Goal: Task Accomplishment & Management: Manage account settings

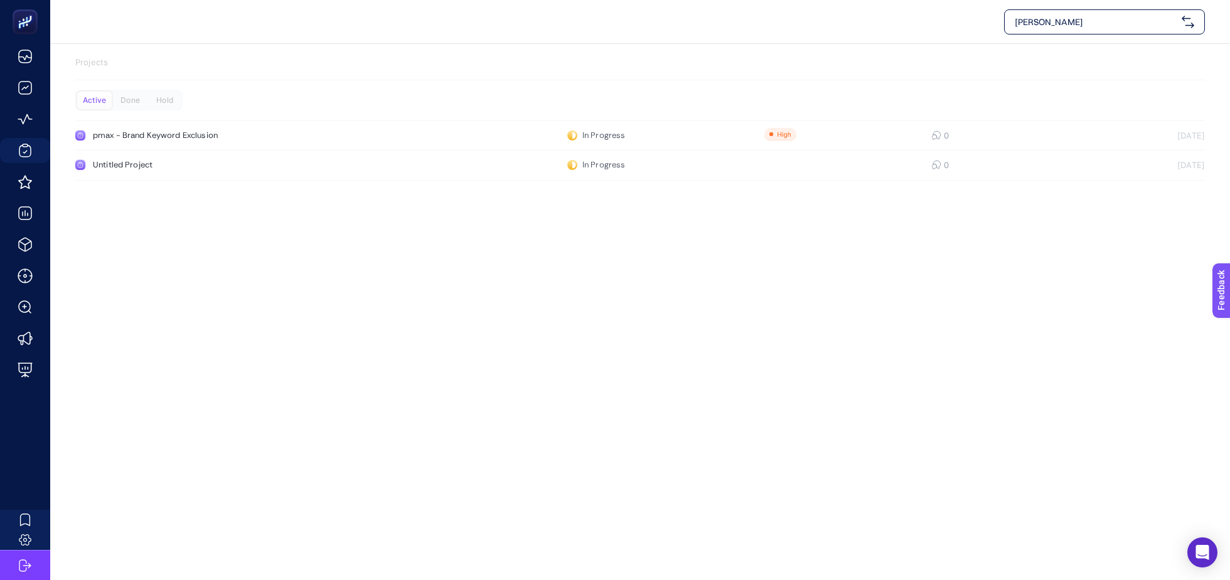
click at [1150, 16] on span "[PERSON_NAME]" at bounding box center [1096, 22] width 162 height 13
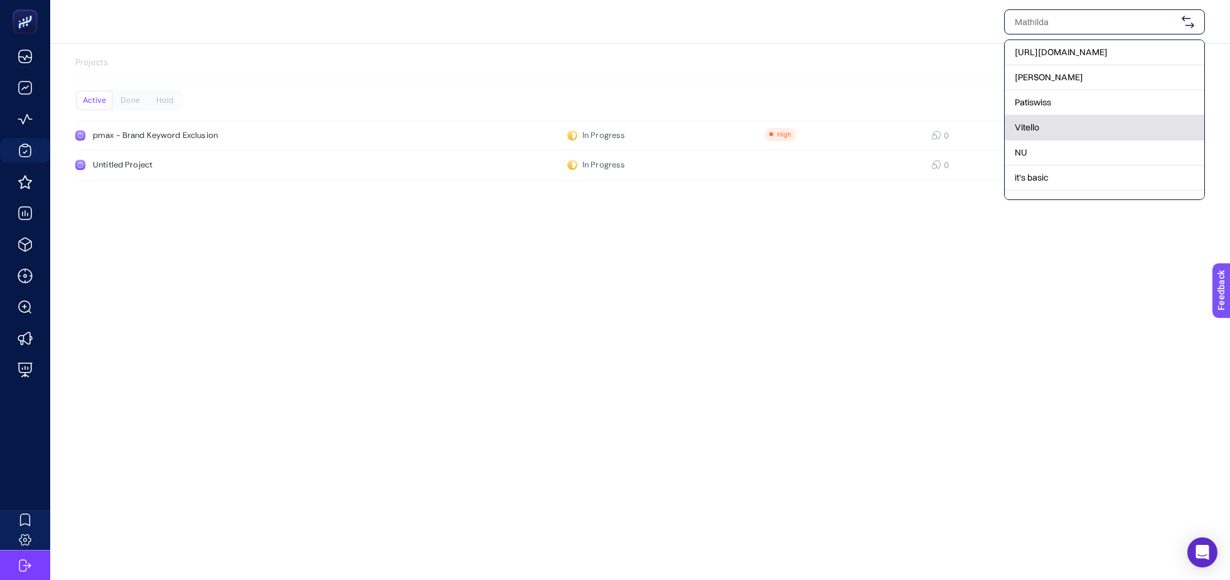
click at [1025, 121] on span "Vitello" at bounding box center [1027, 127] width 24 height 13
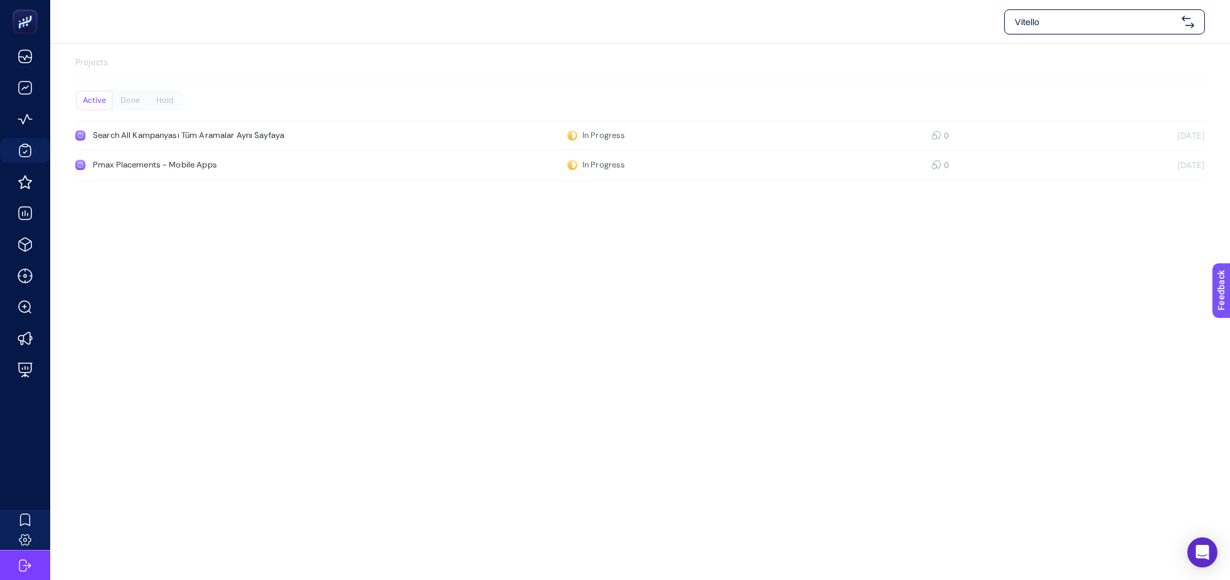
click at [1143, 26] on span "Vitello" at bounding box center [1096, 22] width 162 height 13
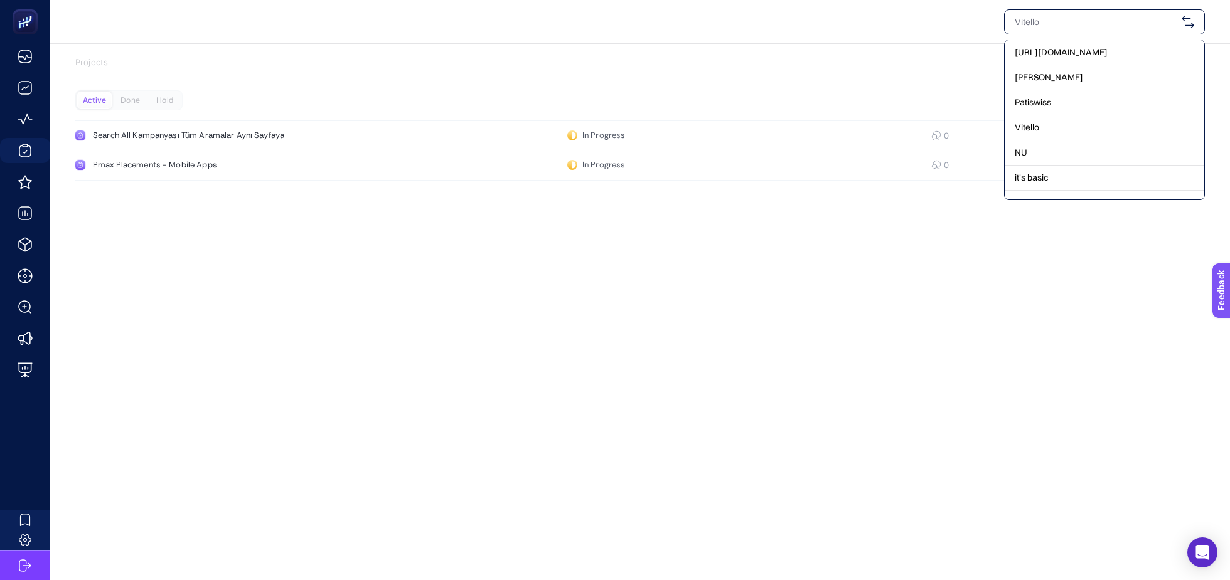
click at [482, 287] on div "https://www.hatemoglu.com/ Mathilda Patiswiss Vitello NU it's basic Stanley + A…" at bounding box center [615, 290] width 1230 height 580
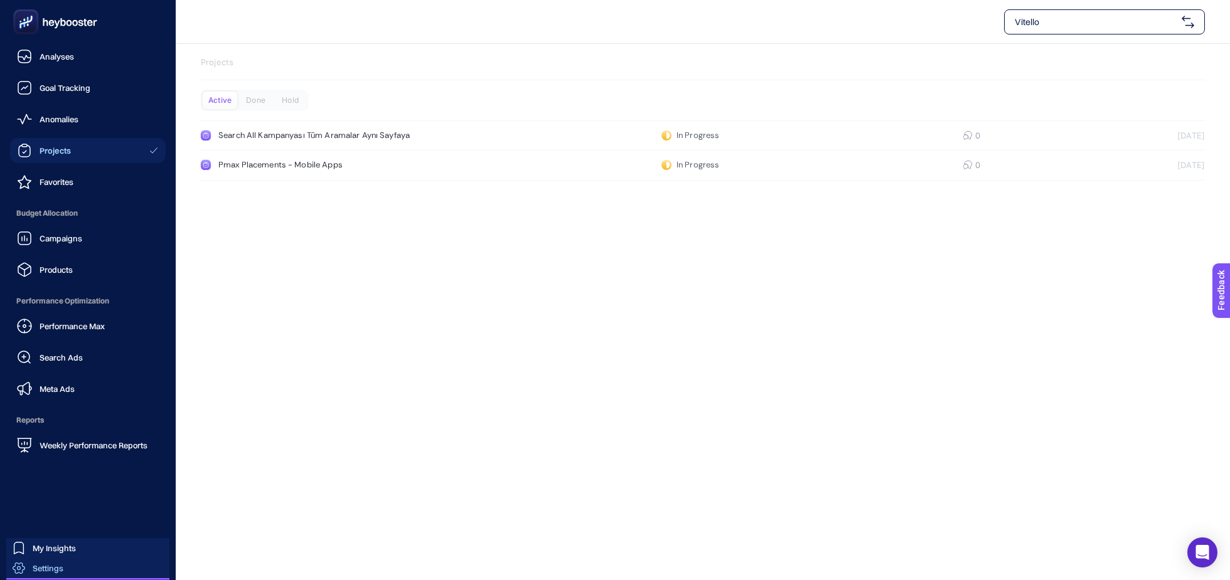
click at [27, 563] on div "Settings" at bounding box center [38, 568] width 51 height 13
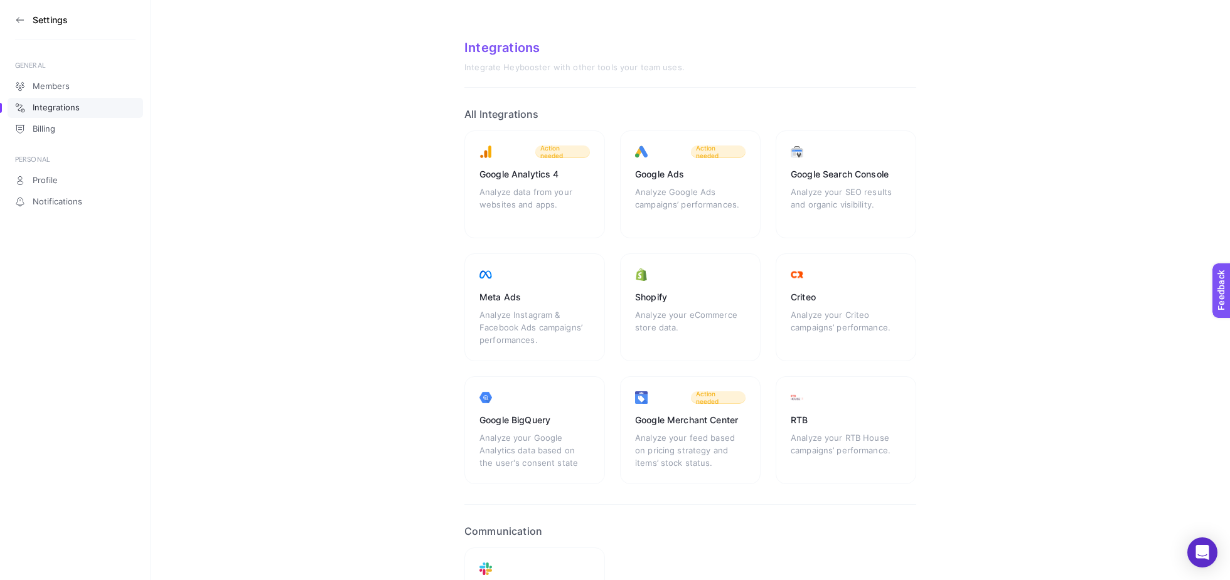
scroll to position [92, 0]
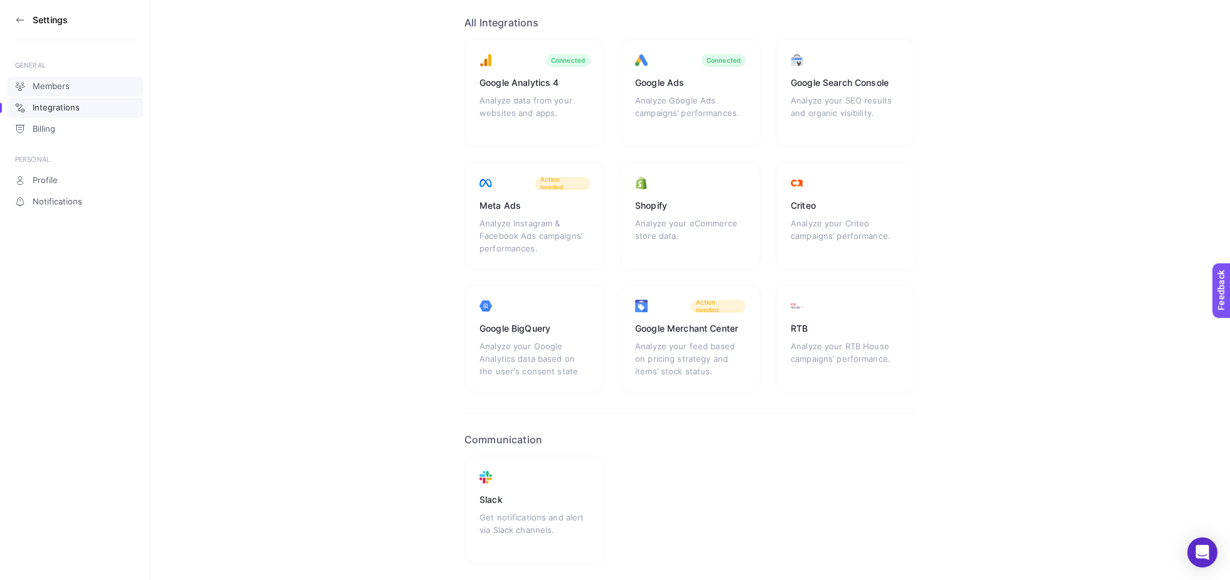
click at [50, 79] on link "Members" at bounding box center [76, 87] width 136 height 20
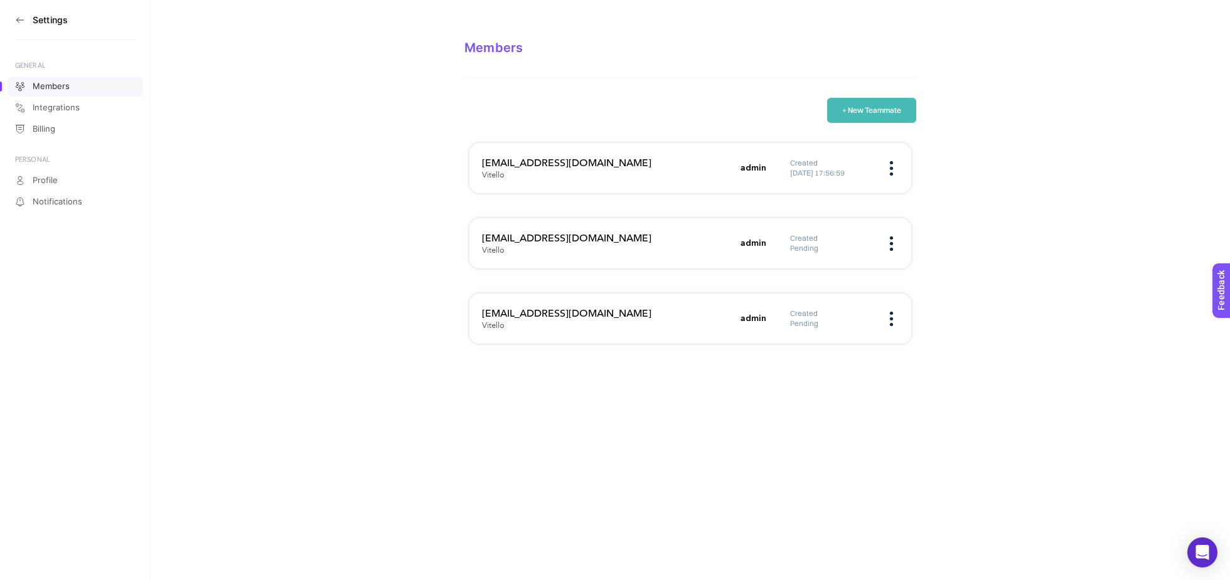
click at [847, 100] on button "+ New Teammate" at bounding box center [871, 110] width 89 height 25
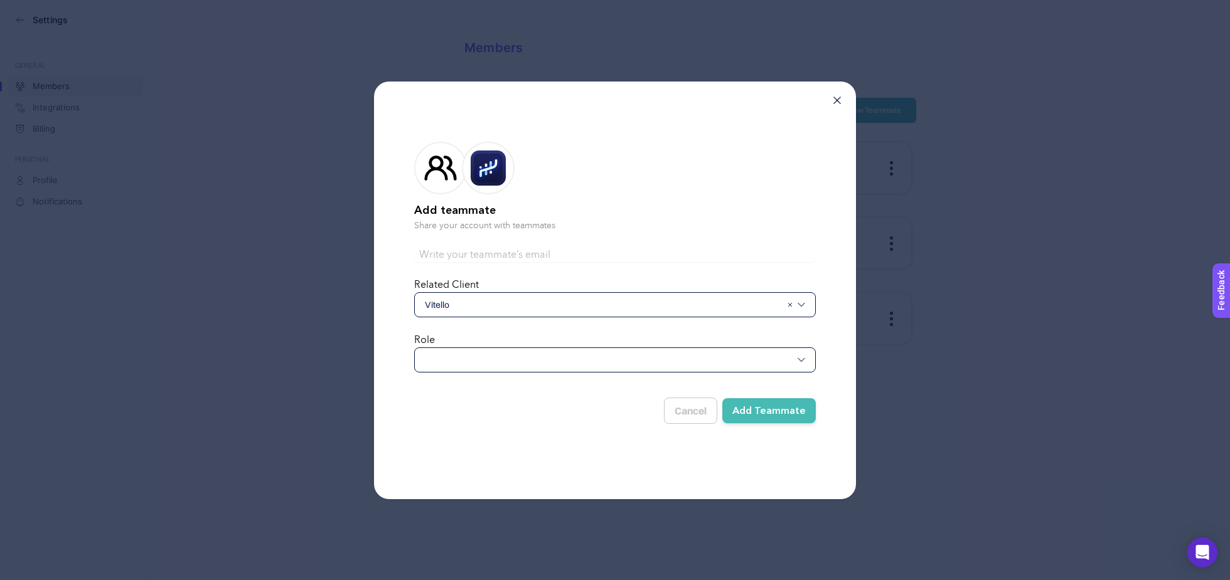
click at [494, 356] on div at bounding box center [615, 360] width 402 height 25
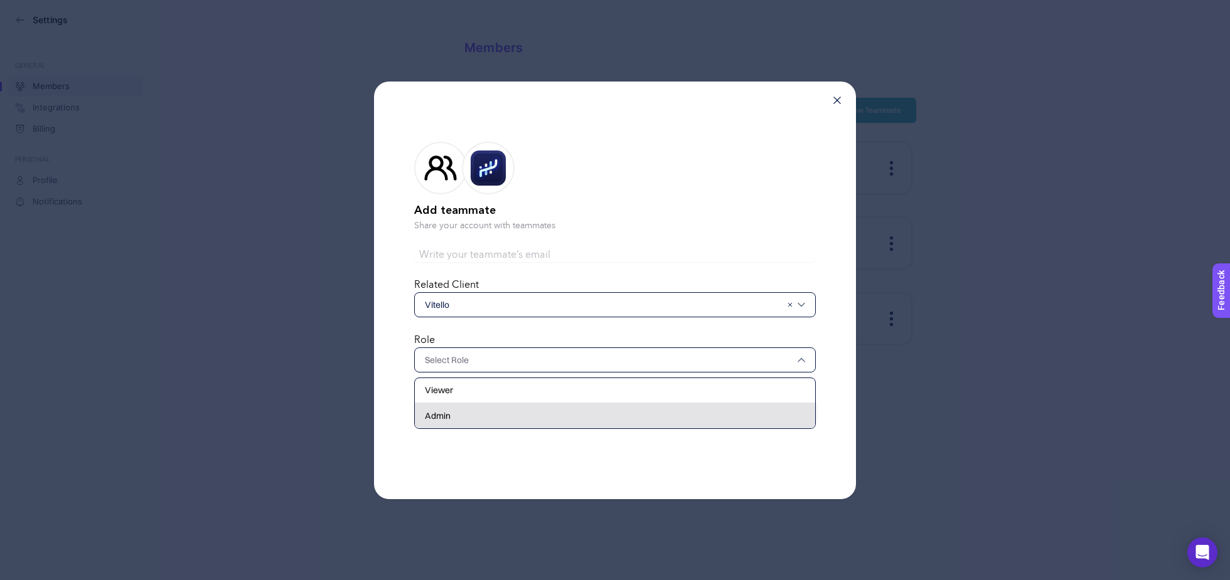
click at [471, 425] on div "Admin" at bounding box center [615, 416] width 400 height 25
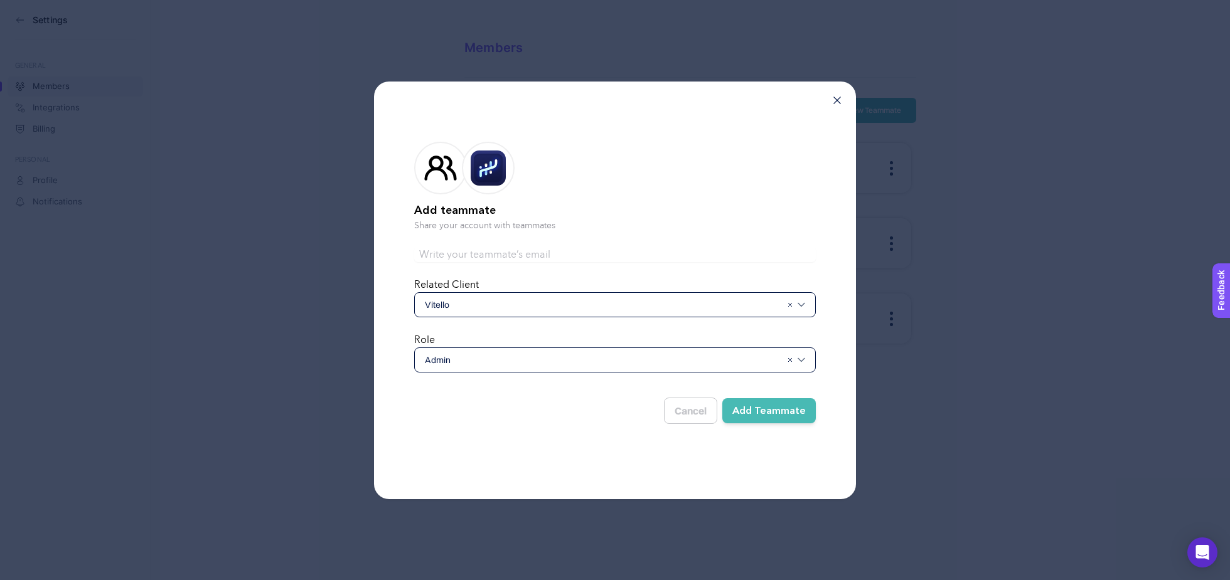
click at [569, 243] on form "Add teammate Share your account with teammates Related Client Vitello Role Admi…" at bounding box center [615, 281] width 402 height 318
click at [570, 254] on input "text" at bounding box center [615, 254] width 402 height 15
type input "hayrican@bytedigital.com"
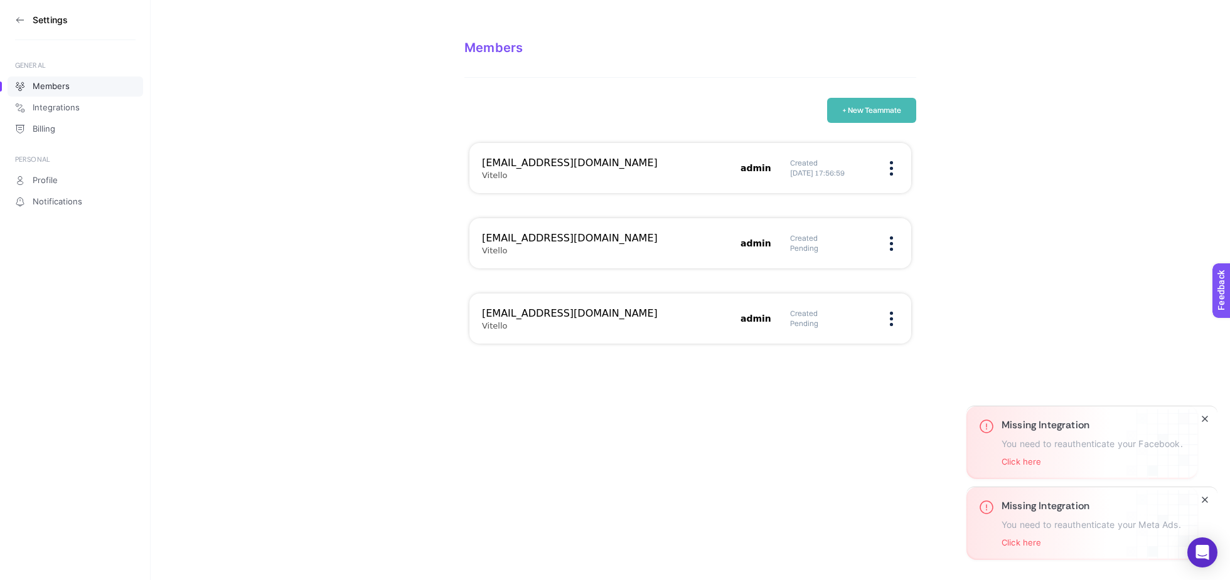
click at [1021, 510] on h3 "Missing Integration" at bounding box center [1091, 506] width 179 height 13
click at [1208, 415] on icon "Close" at bounding box center [1205, 419] width 10 height 10
click at [1204, 503] on icon "Close" at bounding box center [1205, 500] width 10 height 10
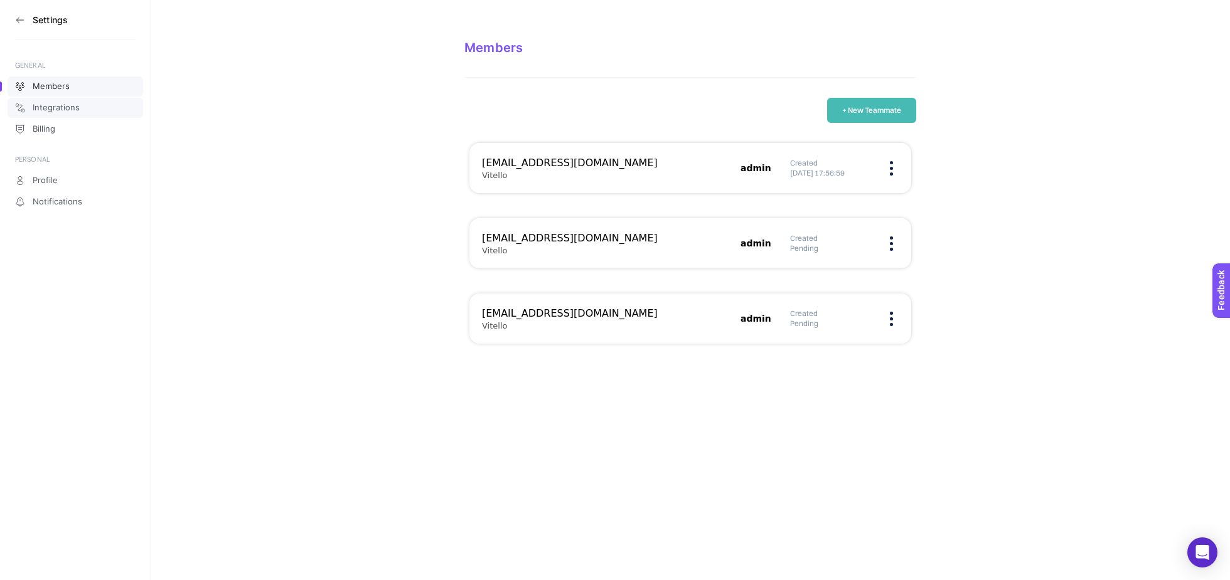
click at [75, 106] on span "Integrations" at bounding box center [56, 108] width 47 height 10
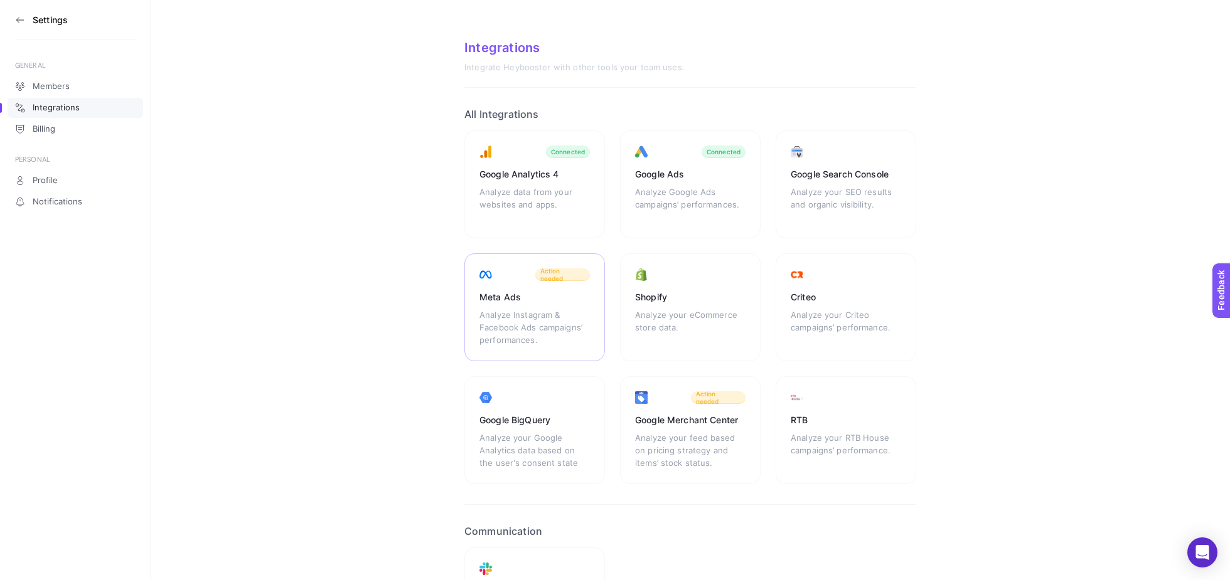
click at [525, 343] on div "Analyze Instagram & Facebook Ads campaigns’ performances." at bounding box center [534, 328] width 110 height 38
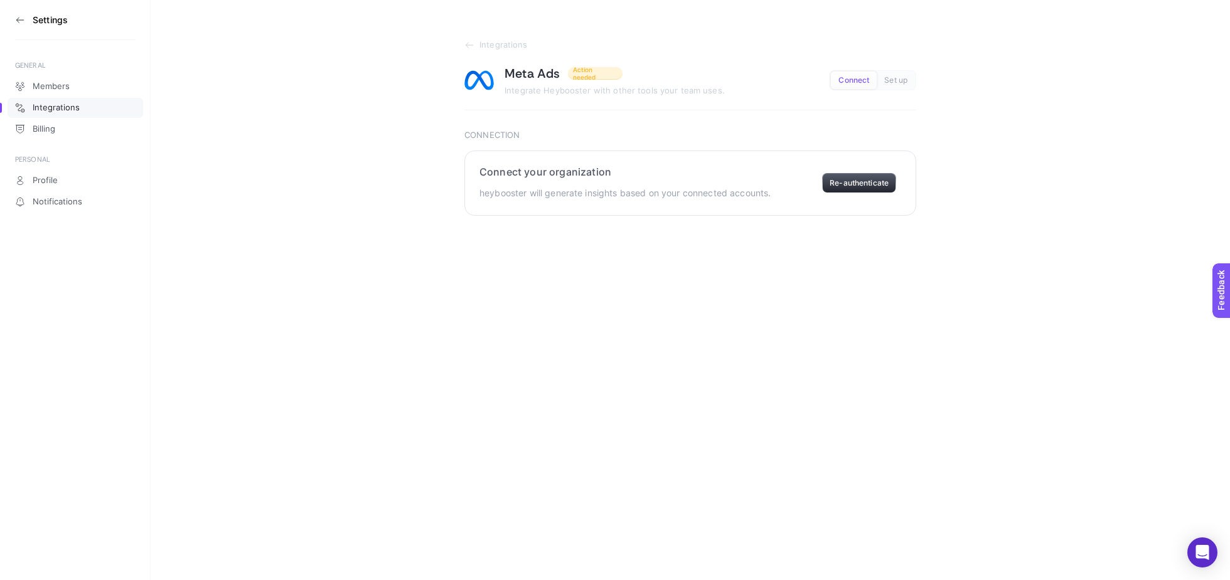
click at [850, 178] on button "Re-authenticate" at bounding box center [859, 183] width 74 height 20
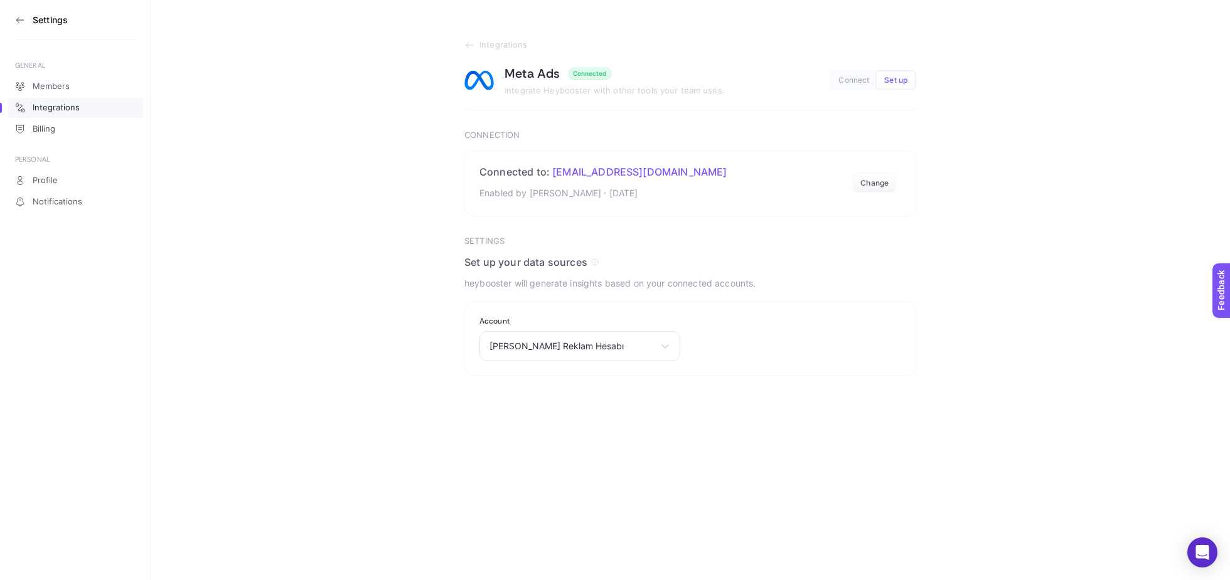
click at [678, 377] on html "Settings GENERAL Members Integrations Billing PERSONAL Profile Notifications In…" at bounding box center [615, 188] width 1230 height 377
click at [644, 347] on span "[PERSON_NAME] Reklam Hesabı" at bounding box center [572, 346] width 166 height 10
click at [708, 377] on html "Settings GENERAL Members Integrations Billing PERSONAL Profile Notifications In…" at bounding box center [615, 188] width 1230 height 377
click at [664, 292] on section "Settings Set up your data sources heybooster will generate insights based on yo…" at bounding box center [690, 307] width 452 height 141
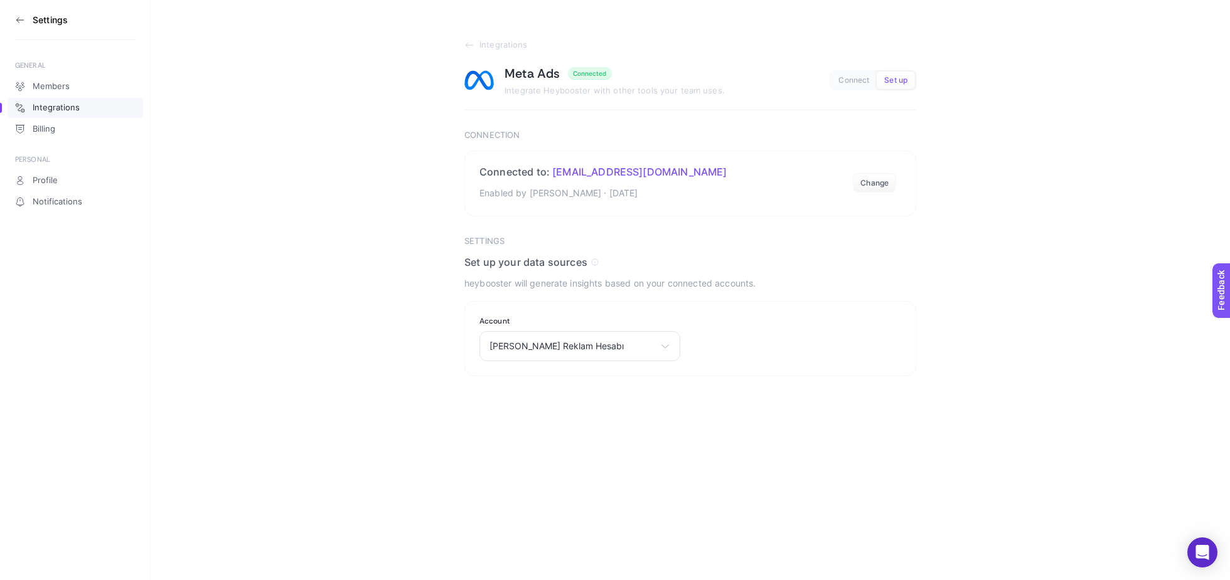
click at [600, 377] on html "Settings GENERAL Members Integrations Billing PERSONAL Profile Notifications In…" at bounding box center [615, 188] width 1230 height 377
click at [850, 90] on div "Meta Ads Connected Integrate Heybooster with other tools your team uses. Connec…" at bounding box center [690, 80] width 452 height 30
click at [877, 85] on button "Connect" at bounding box center [896, 81] width 38 height 18
click at [895, 78] on span "Set up" at bounding box center [895, 80] width 23 height 9
click at [877, 86] on button "Connect" at bounding box center [896, 81] width 38 height 18
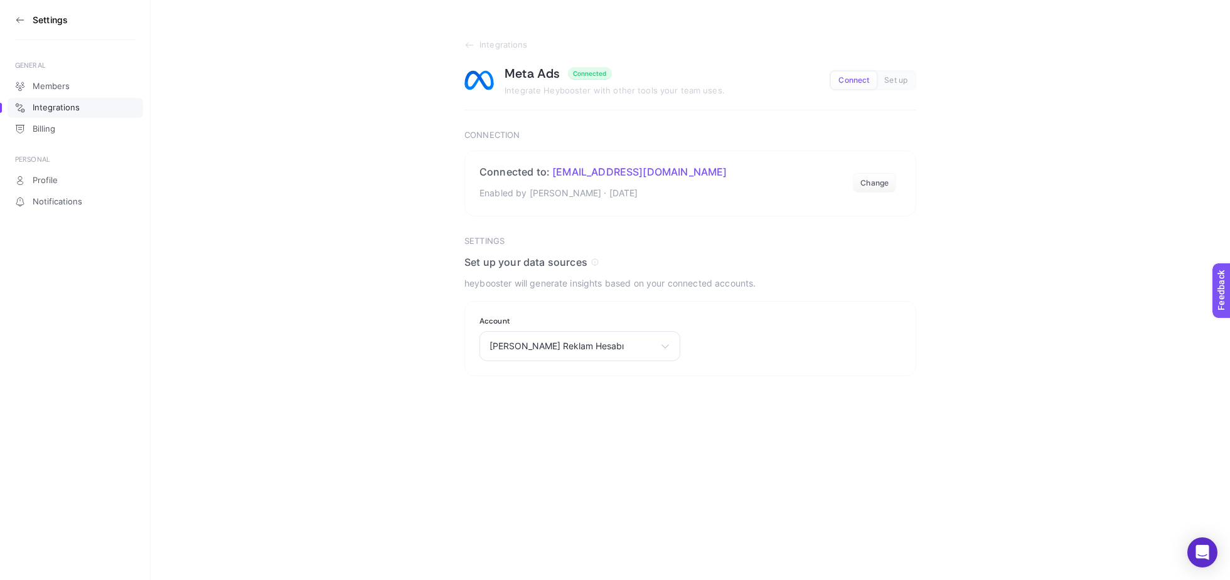
click at [211, 339] on section "Integrations Meta Ads Connected Integrate Heybooster with other tools your team…" at bounding box center [690, 188] width 1079 height 377
click at [84, 82] on link "Members" at bounding box center [76, 87] width 136 height 20
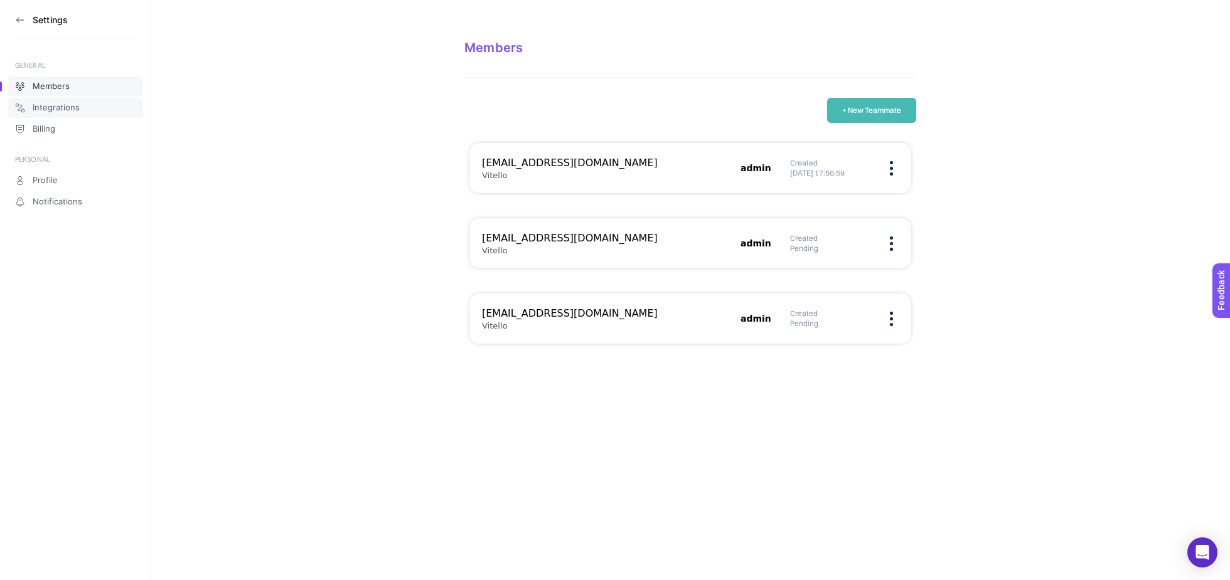
click at [83, 112] on link "Integrations" at bounding box center [76, 108] width 136 height 20
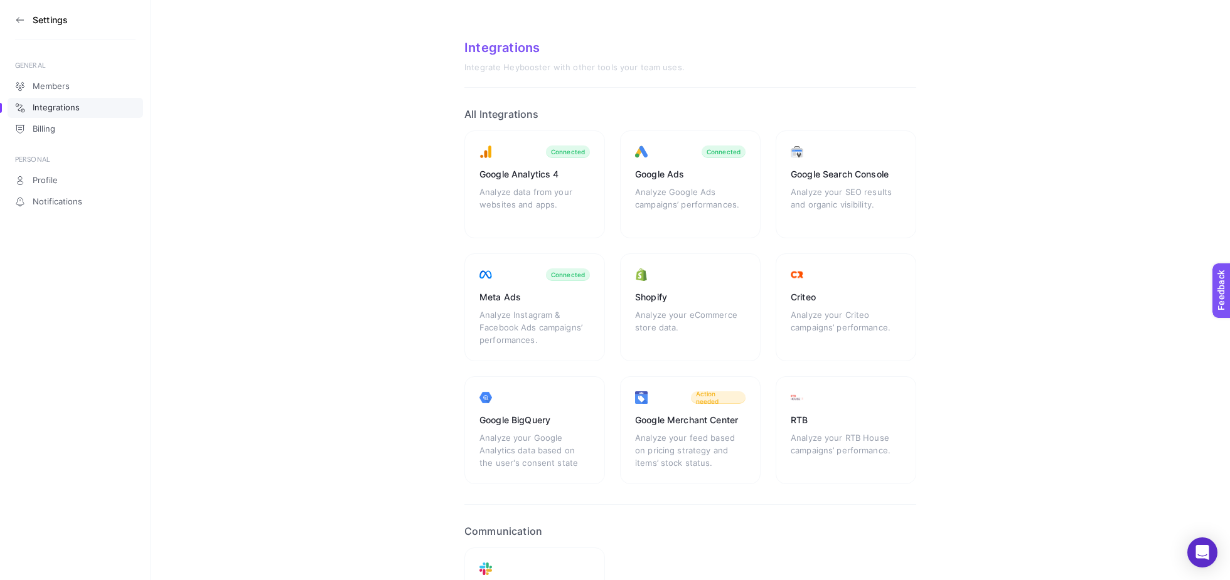
click at [26, 24] on section "Settings" at bounding box center [75, 20] width 120 height 40
click at [15, 16] on icon at bounding box center [20, 20] width 10 height 10
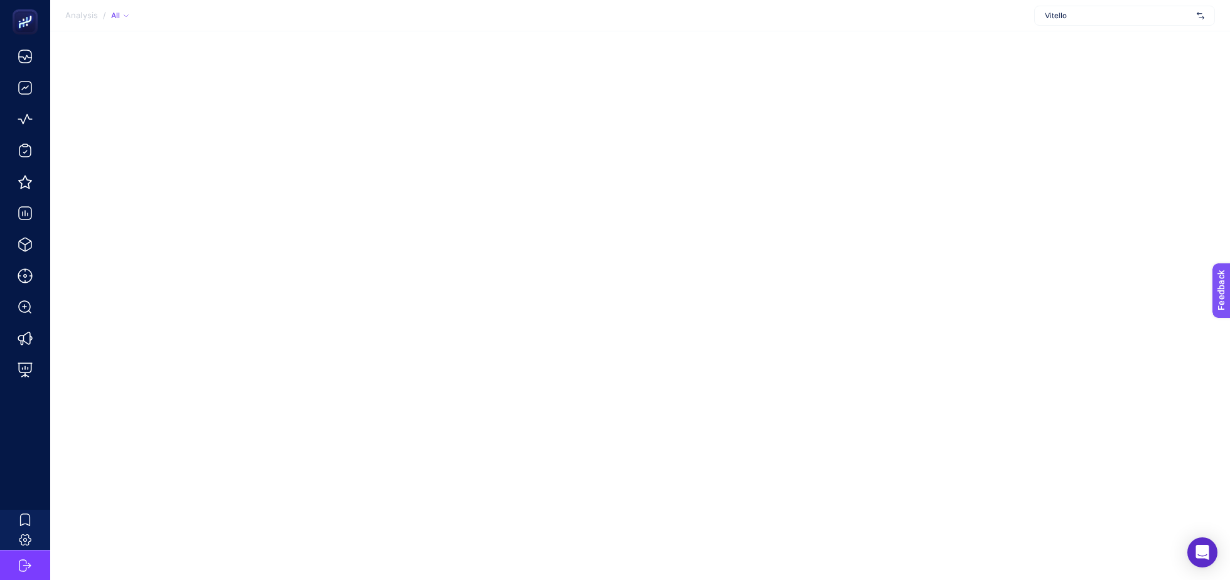
click at [1122, 24] on div "Vitello" at bounding box center [1124, 16] width 181 height 20
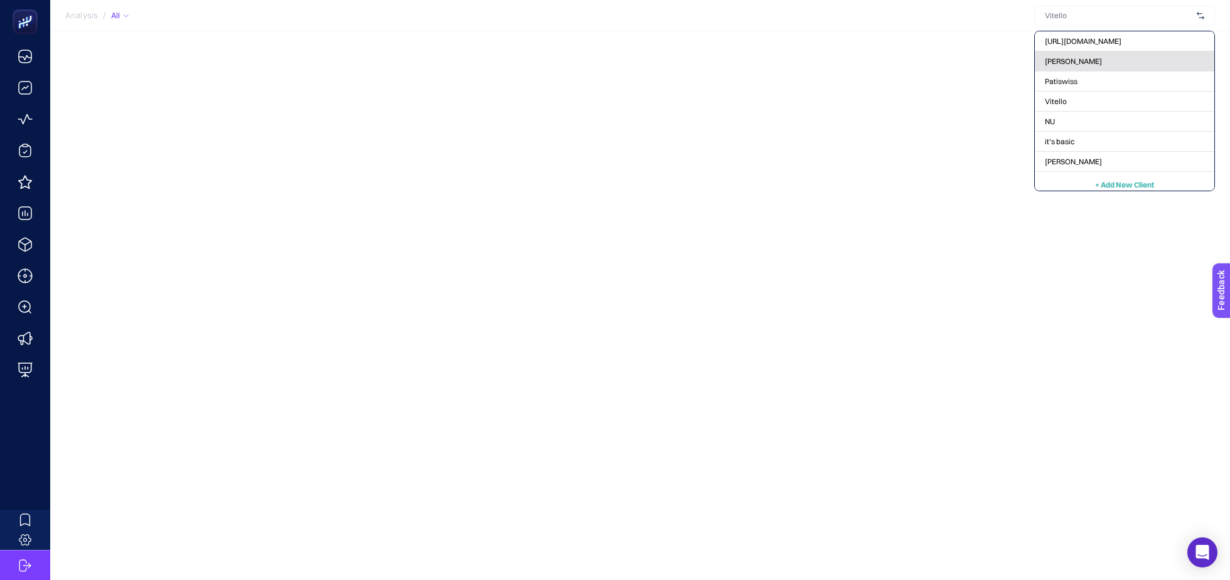
click at [1086, 72] on div "[PERSON_NAME]" at bounding box center [1124, 82] width 179 height 20
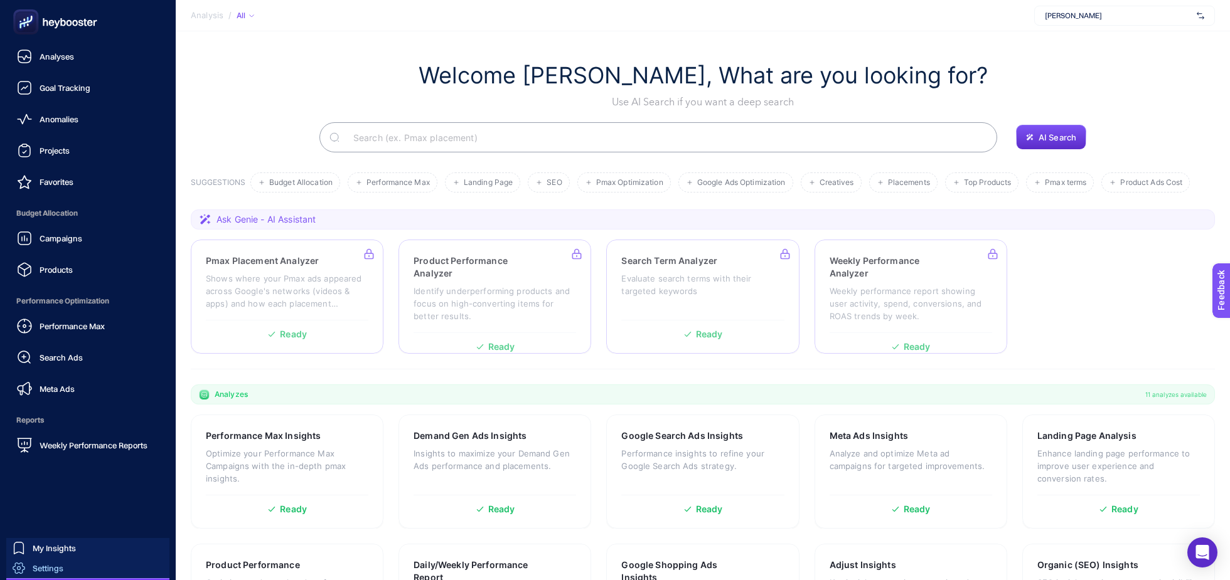
click at [40, 570] on span "Settings" at bounding box center [48, 569] width 31 height 10
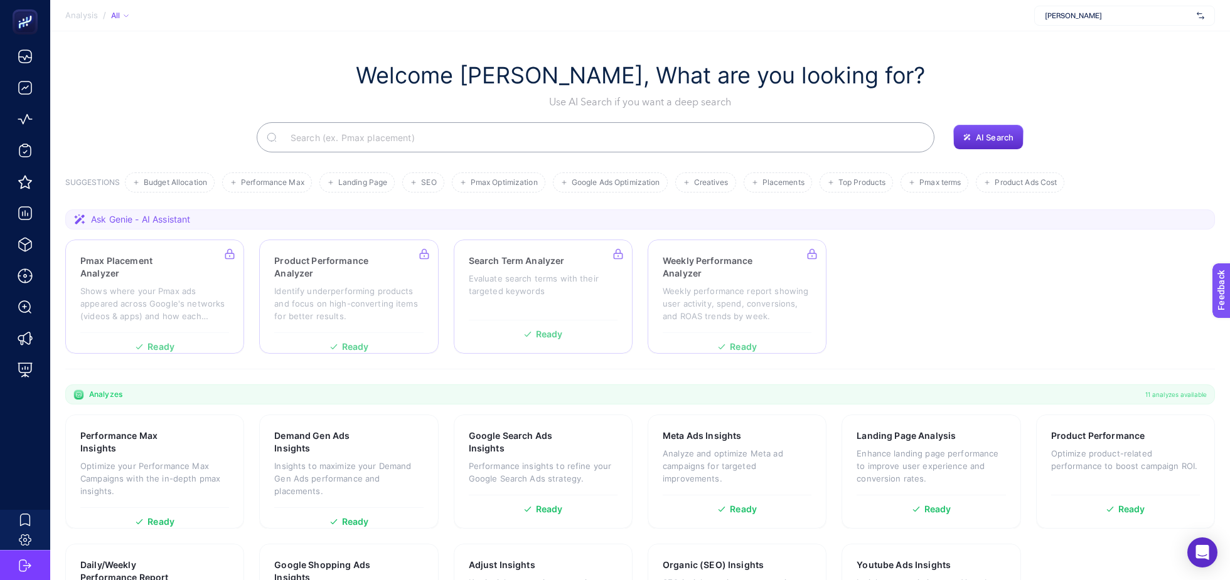
click at [1073, 16] on span "[PERSON_NAME]" at bounding box center [1118, 16] width 147 height 10
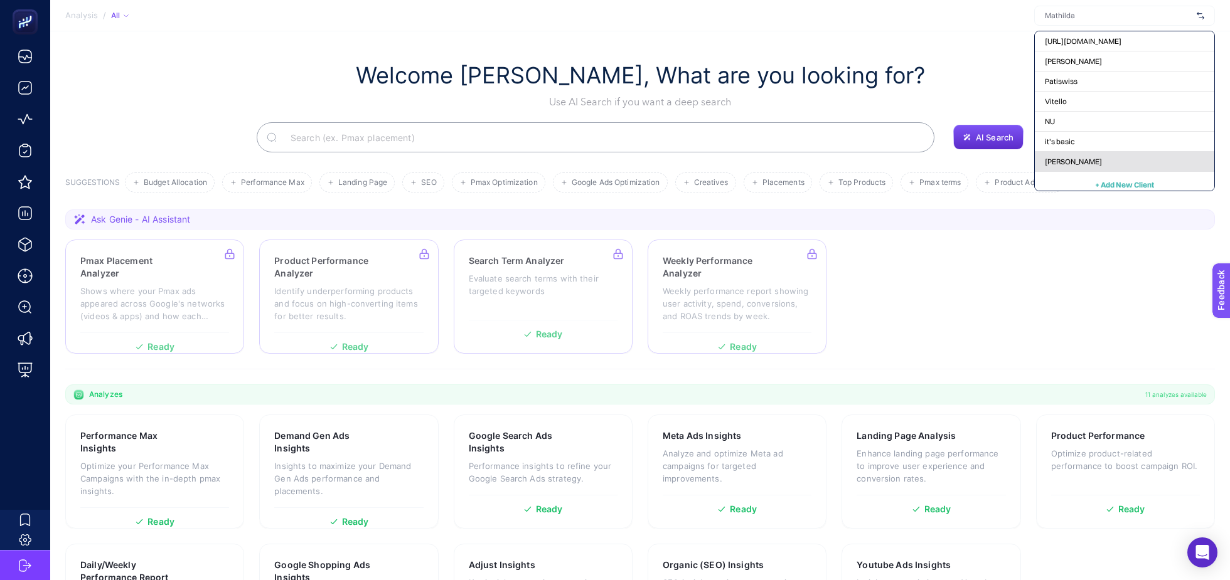
click at [1052, 163] on span "[PERSON_NAME]" at bounding box center [1073, 162] width 57 height 10
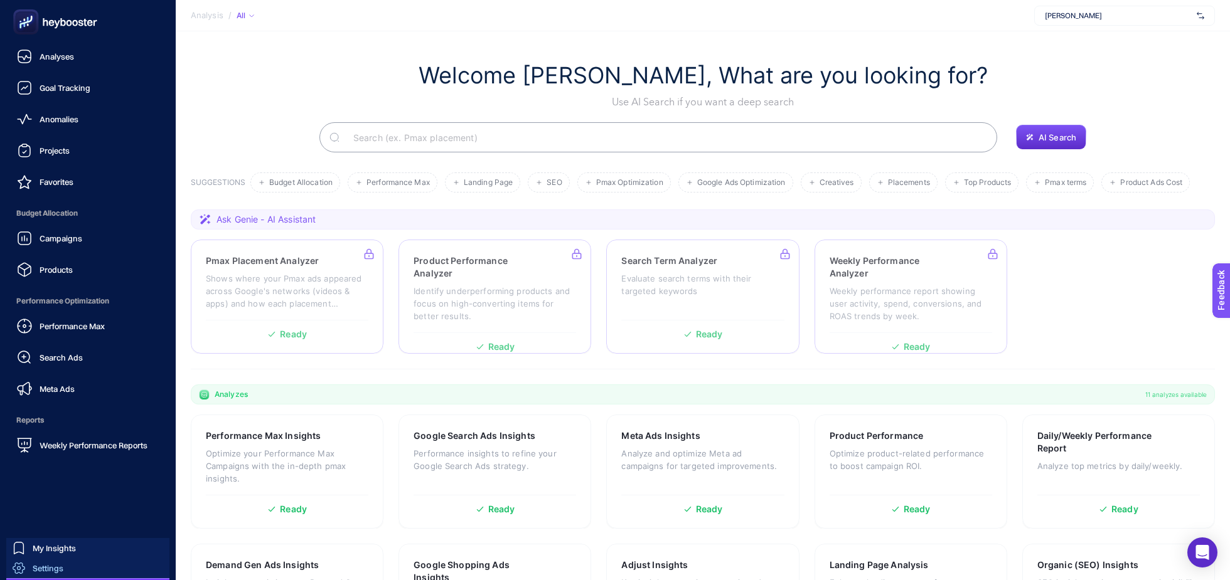
click at [35, 565] on span "Settings" at bounding box center [48, 569] width 31 height 10
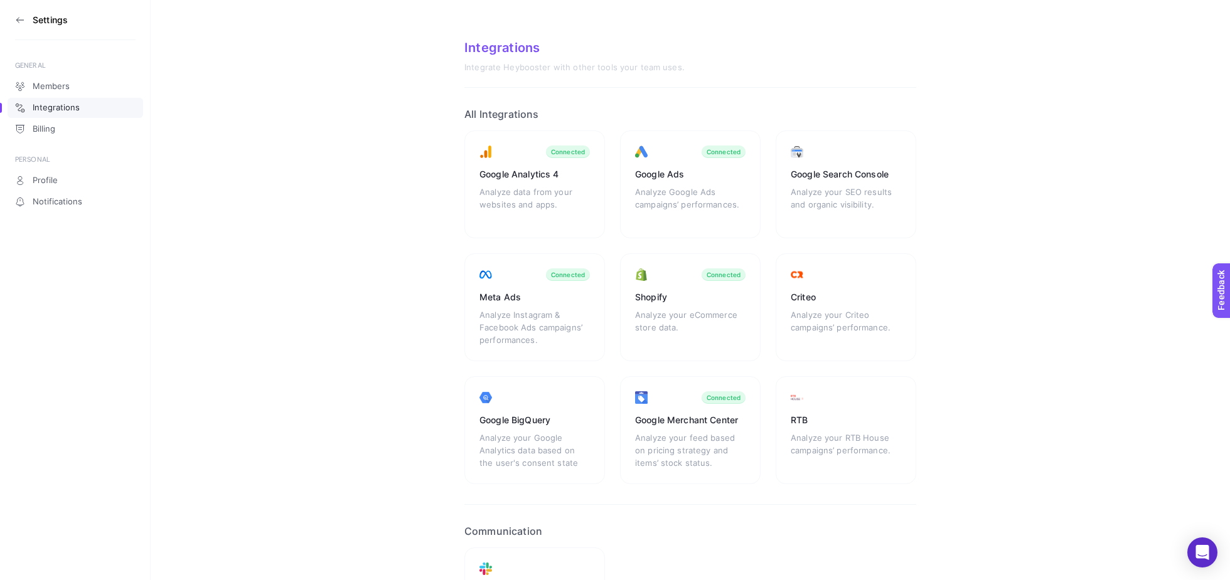
click at [14, 19] on aside "Settings GENERAL Members Integrations Billing PERSONAL Profile Notifications" at bounding box center [75, 290] width 151 height 580
click at [18, 20] on icon at bounding box center [19, 20] width 7 height 0
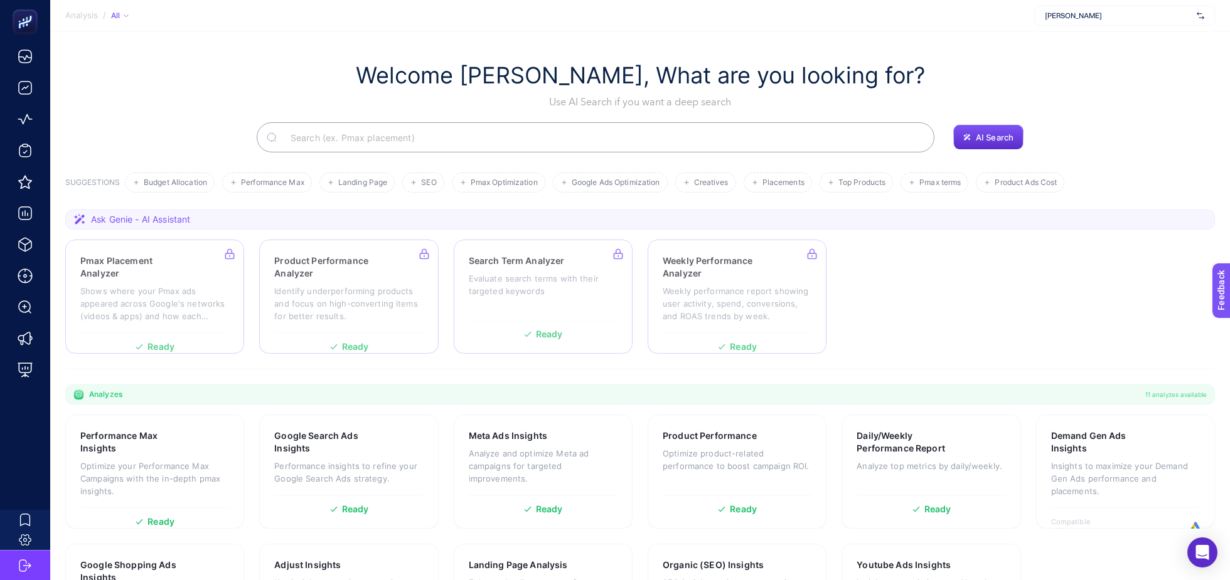
click at [1172, 18] on span "[PERSON_NAME]" at bounding box center [1118, 16] width 147 height 10
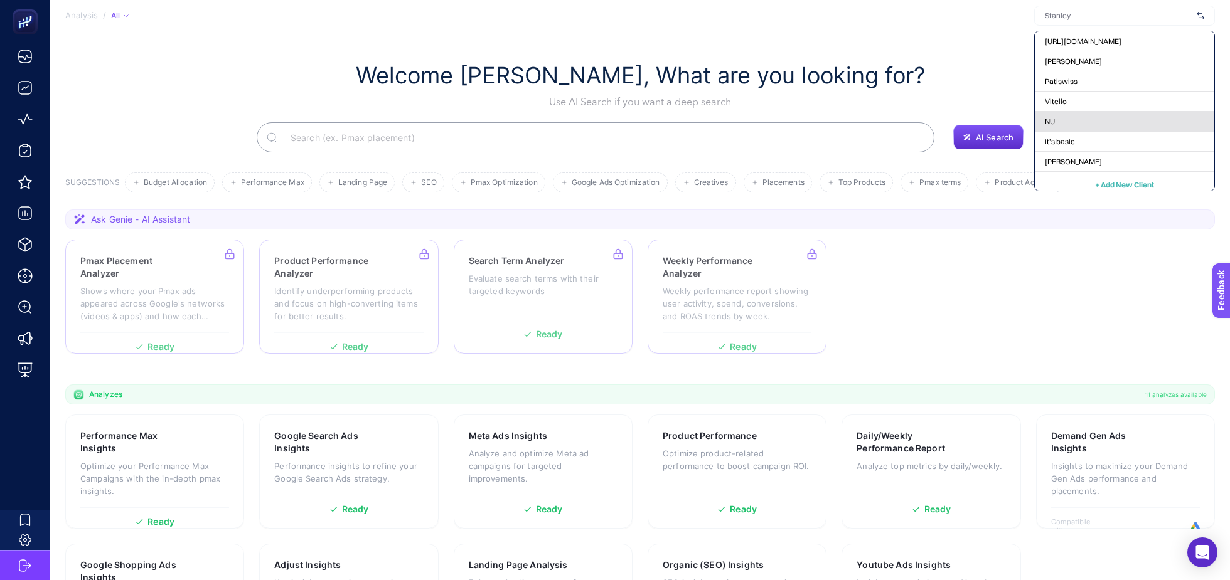
click at [1066, 132] on div "NU" at bounding box center [1124, 142] width 179 height 20
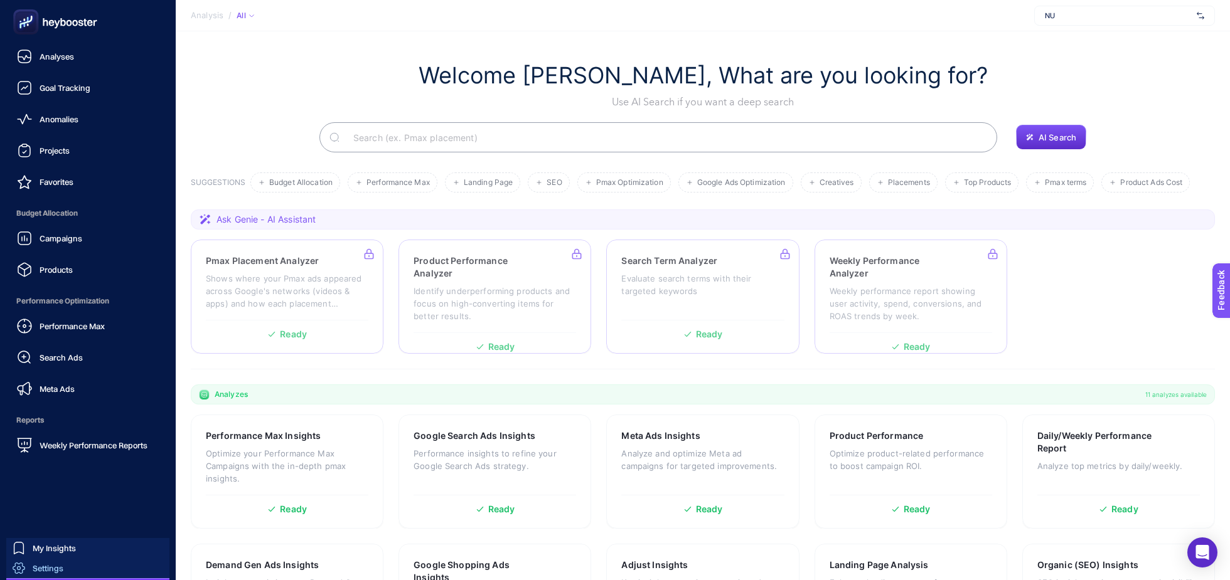
click at [34, 571] on span "Settings" at bounding box center [48, 569] width 31 height 10
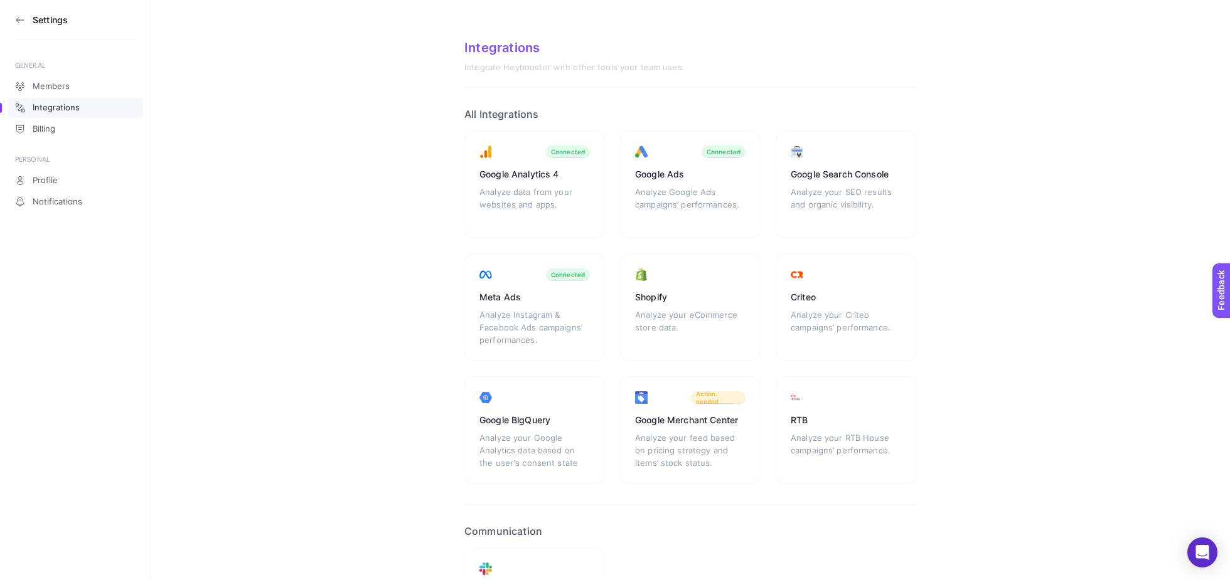
click at [24, 21] on icon at bounding box center [20, 20] width 10 height 10
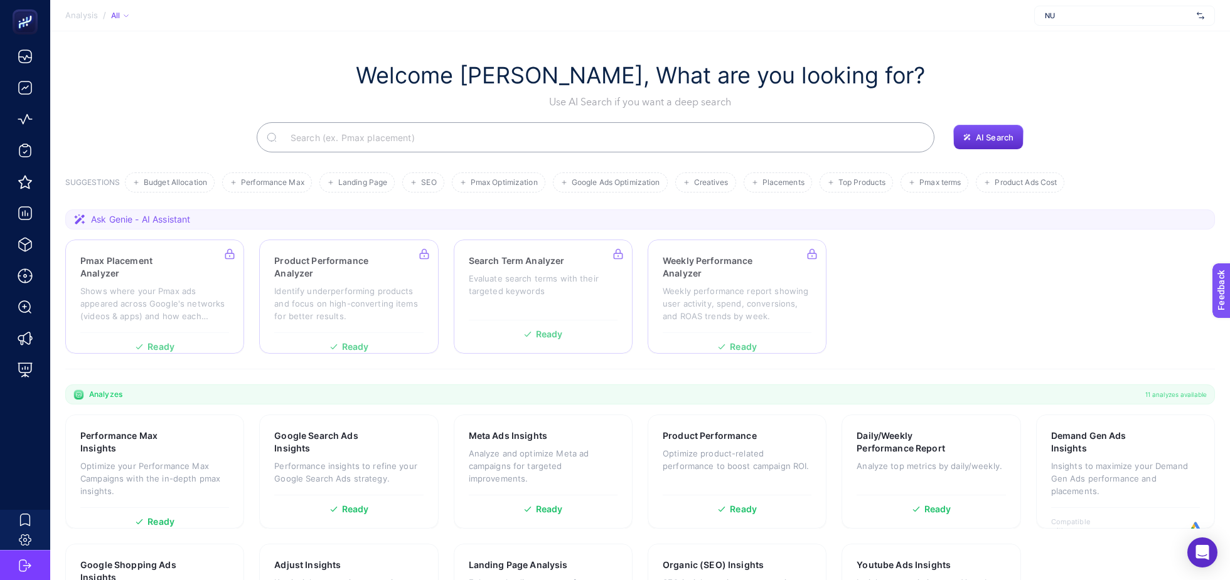
click at [1088, 8] on div "NU" at bounding box center [1124, 16] width 181 height 20
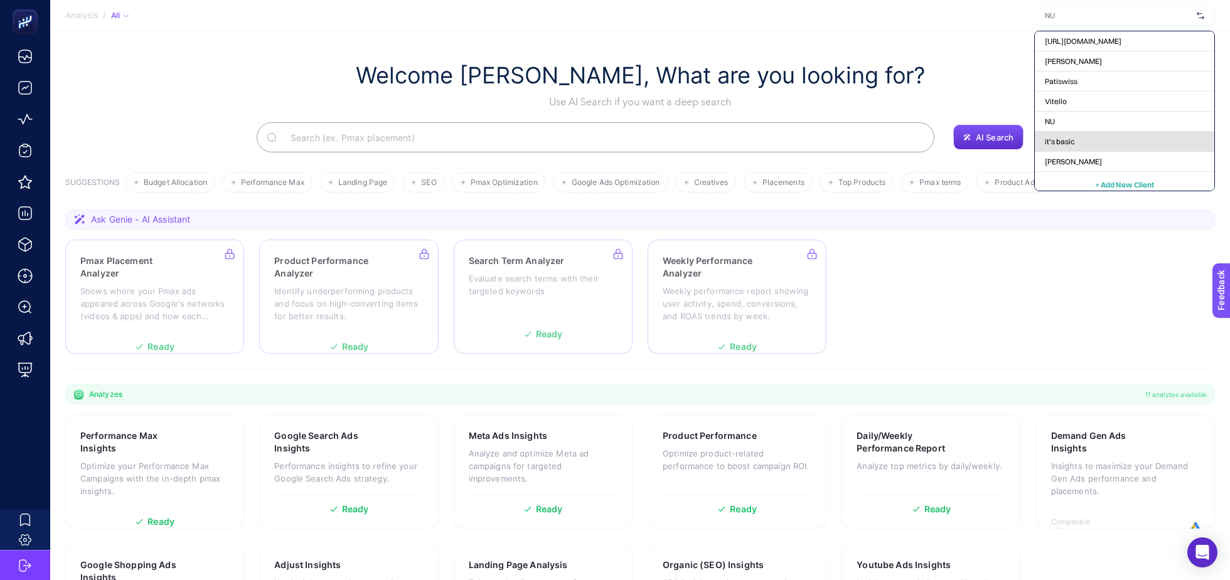
scroll to position [6, 0]
click at [1052, 136] on span "it's basic" at bounding box center [1060, 136] width 30 height 10
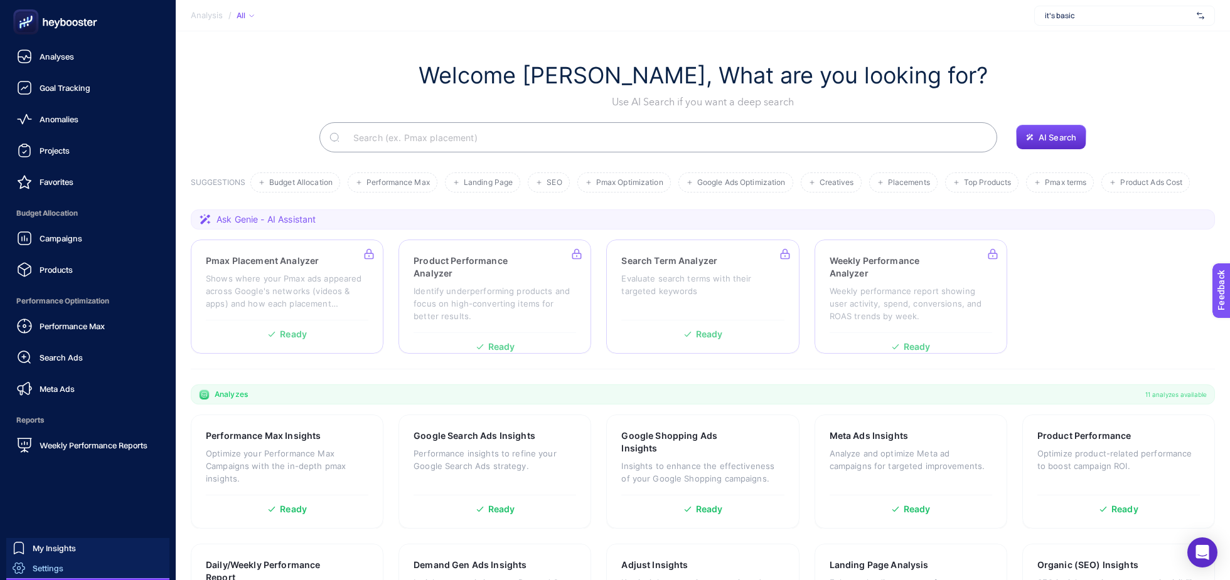
click at [44, 571] on span "Settings" at bounding box center [48, 569] width 31 height 10
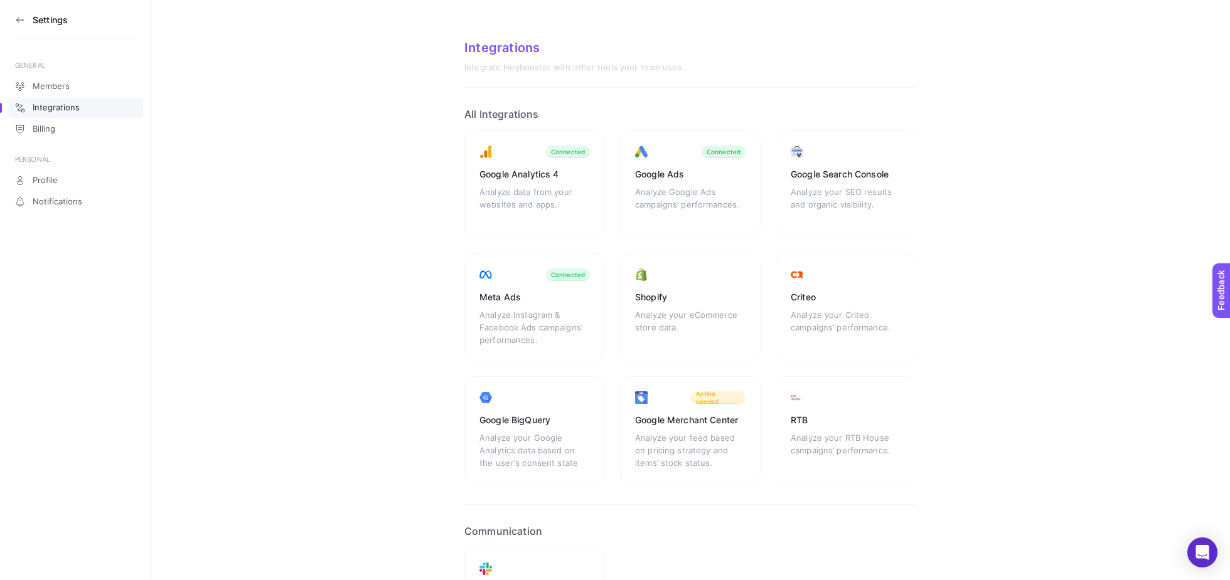
click at [22, 19] on icon at bounding box center [20, 20] width 10 height 10
